Goal: Task Accomplishment & Management: Complete application form

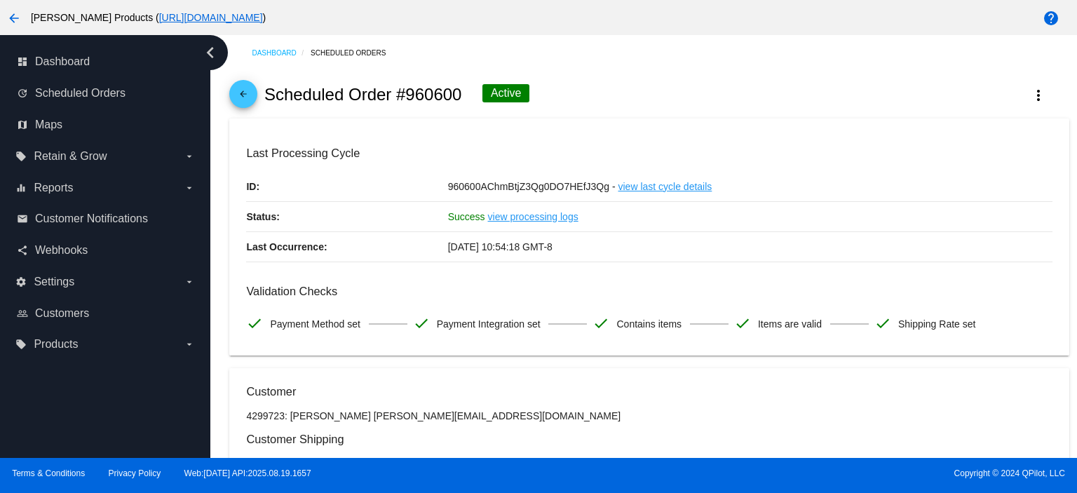
scroll to position [8, 0]
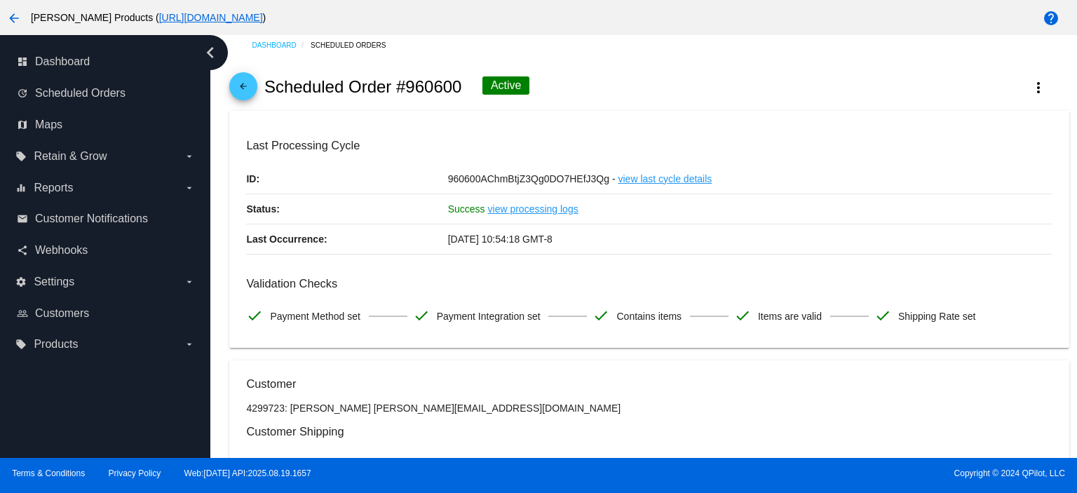
click at [251, 88] on mat-icon "arrow_back" at bounding box center [243, 89] width 17 height 17
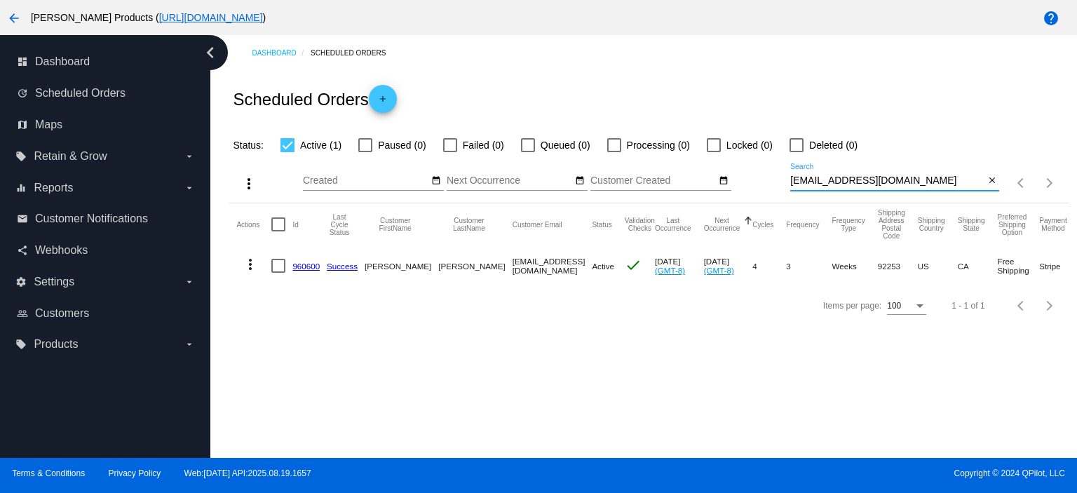
drag, startPoint x: 950, startPoint y: 180, endPoint x: 755, endPoint y: 182, distance: 195.0
click at [755, 182] on div "more_vert Aug Jan Feb Mar [DATE]" at bounding box center [648, 179] width 839 height 50
paste input "[EMAIL_ADDRESS][DOMAIN_NAME]"
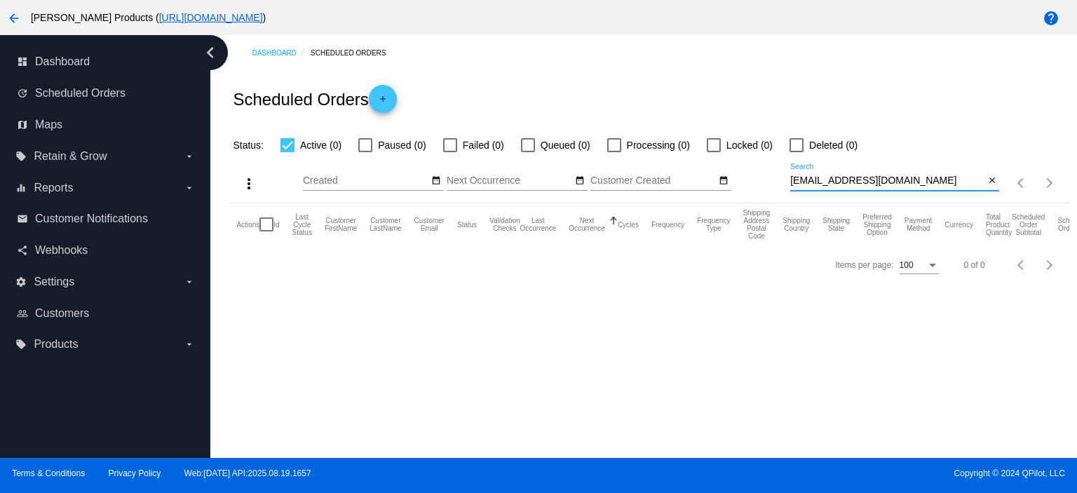
type input "[EMAIL_ADDRESS][DOMAIN_NAME]"
click at [391, 100] on mat-icon "add" at bounding box center [382, 102] width 17 height 17
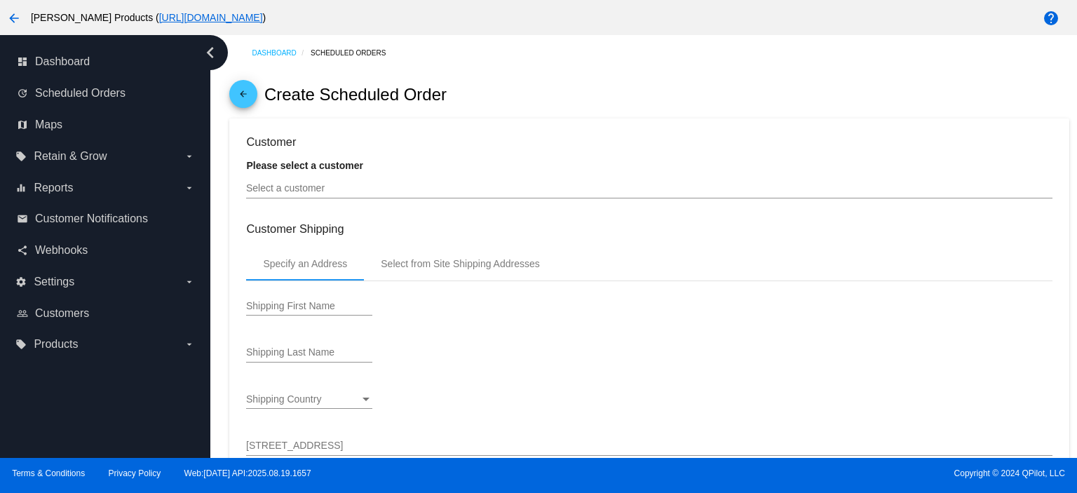
type input "[DATE]"
click at [308, 191] on input "Select a customer" at bounding box center [649, 188] width 806 height 11
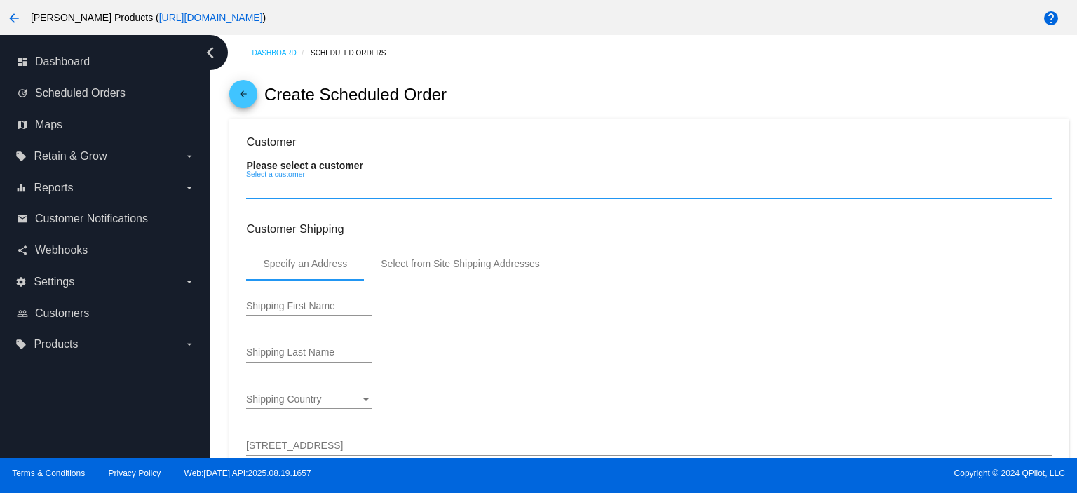
paste input "[EMAIL_ADDRESS][DOMAIN_NAME]"
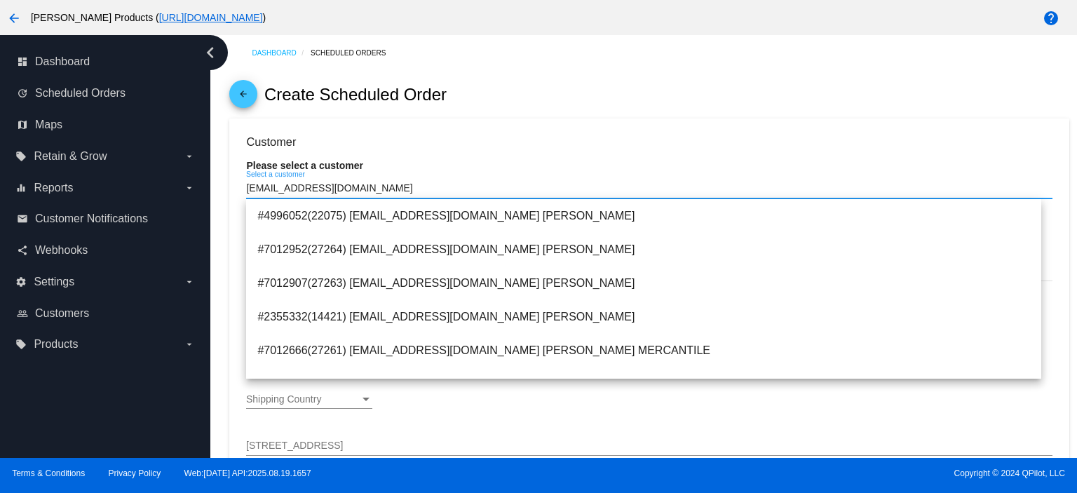
click at [360, 189] on input "[EMAIL_ADDRESS][DOMAIN_NAME]" at bounding box center [649, 188] width 806 height 11
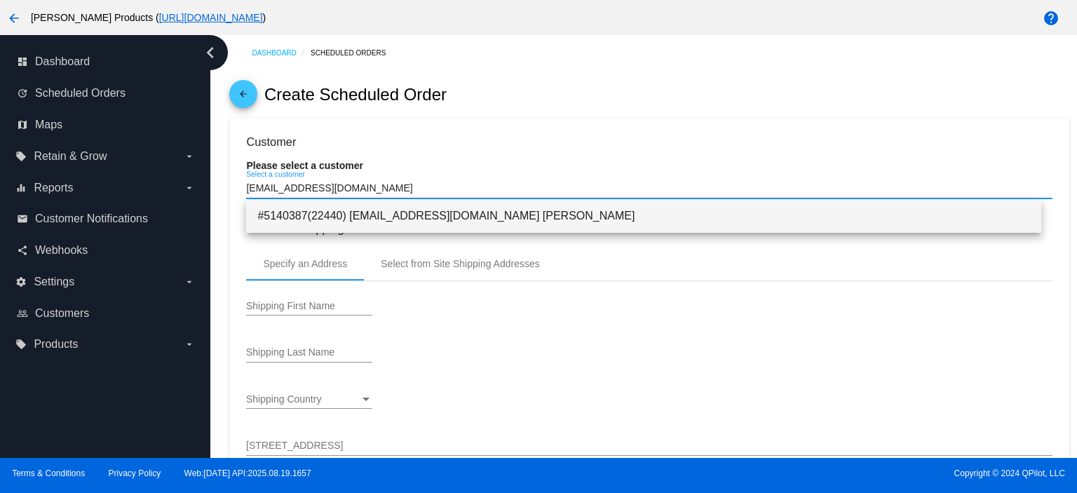
type input "[EMAIL_ADDRESS][DOMAIN_NAME]"
click at [419, 208] on span "#5140387(22440) [EMAIL_ADDRESS][DOMAIN_NAME] [PERSON_NAME]" at bounding box center [643, 216] width 773 height 34
type input "[PERSON_NAME] [PERSON_NAME]"
type input "[PERSON_NAME]"
type input "[STREET_ADDRESS]"
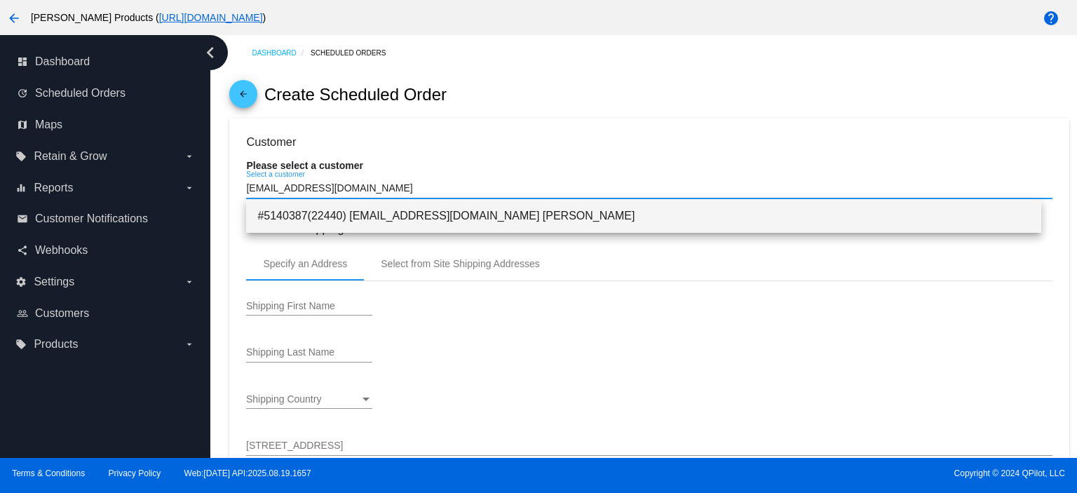
type input "[GEOGRAPHIC_DATA]"
type input "18020"
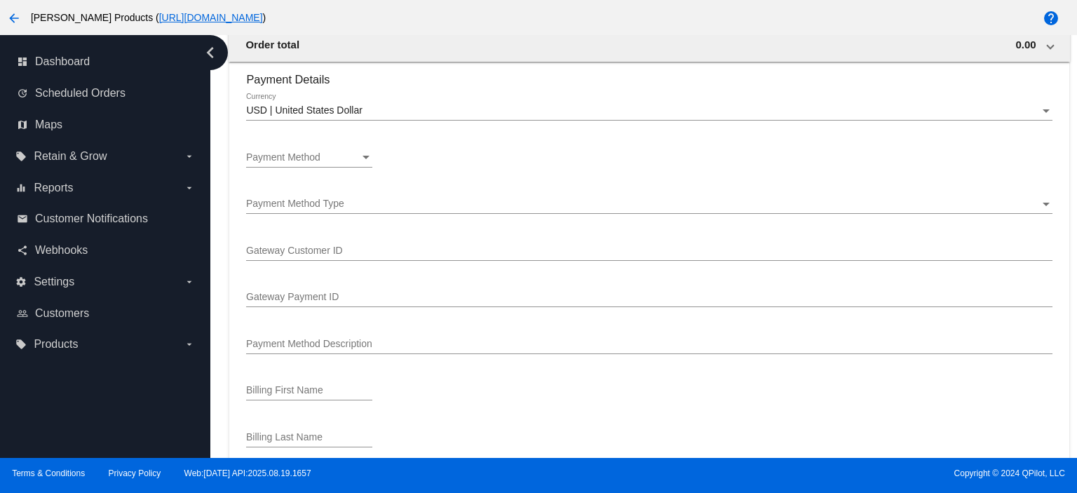
scroll to position [935, 0]
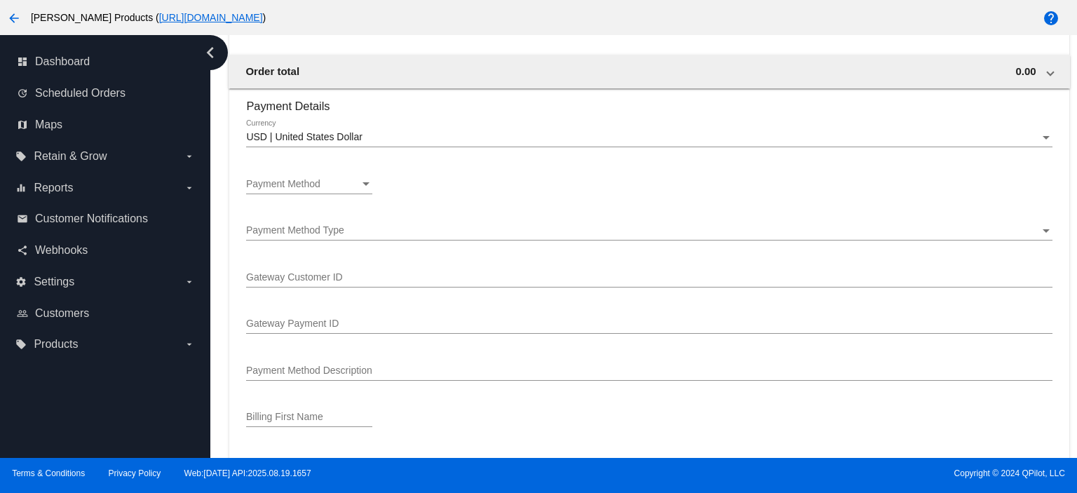
click at [312, 184] on span "Payment Method" at bounding box center [283, 183] width 74 height 11
click at [312, 184] on span "—Create New—" at bounding box center [309, 186] width 126 height 29
click at [305, 224] on div "Payment Method Type Payment Method Type" at bounding box center [649, 226] width 806 height 27
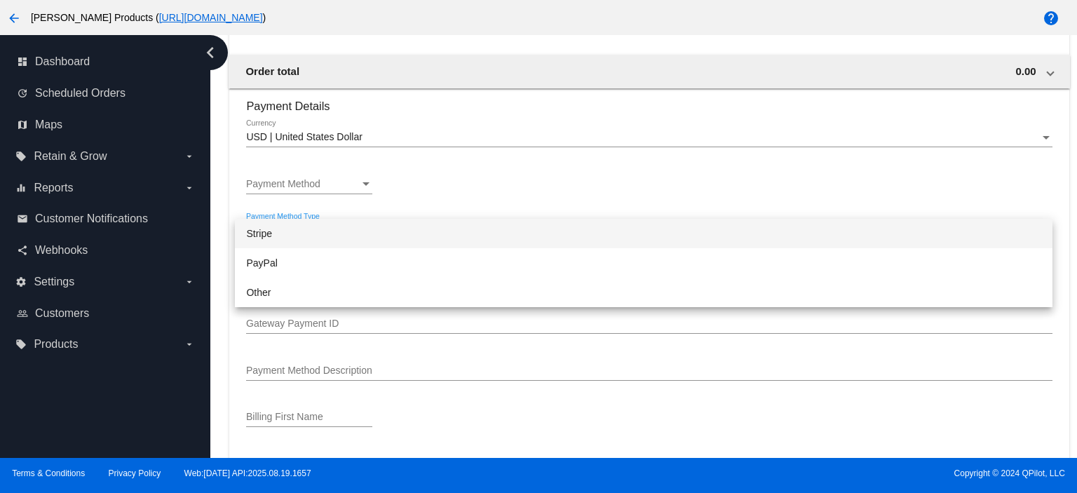
click at [390, 137] on div at bounding box center [538, 246] width 1077 height 493
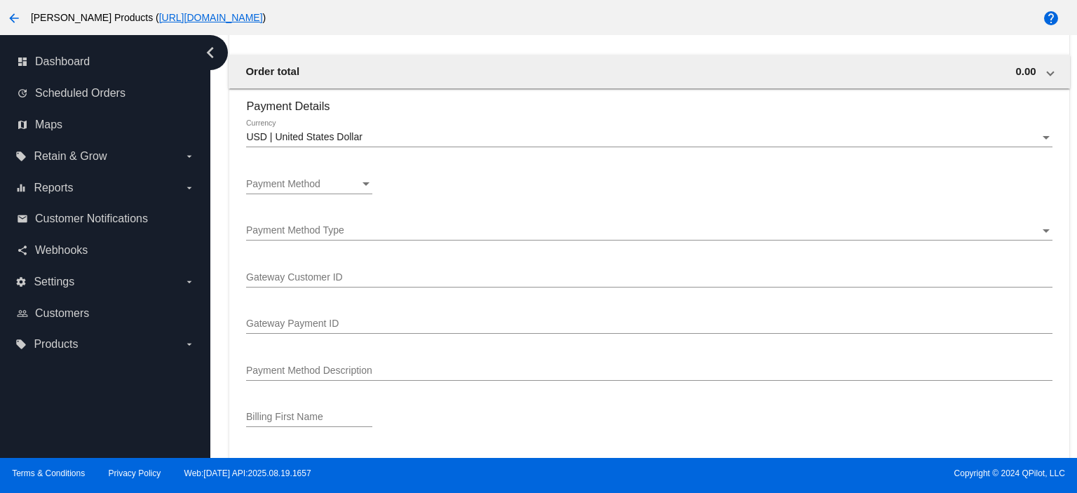
click at [391, 176] on div "Payment Method Payment Method" at bounding box center [649, 187] width 806 height 40
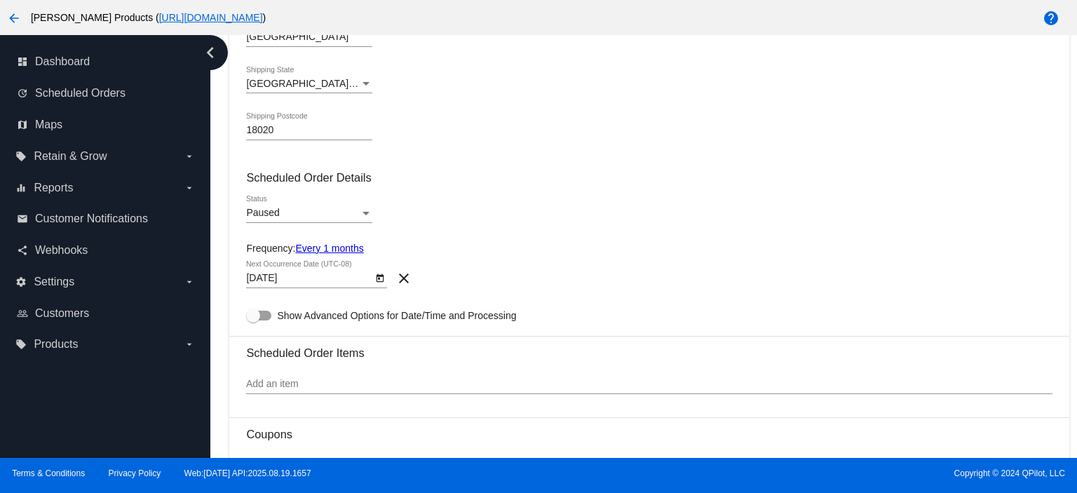
scroll to position [467, 0]
